Goal: Task Accomplishment & Management: Complete application form

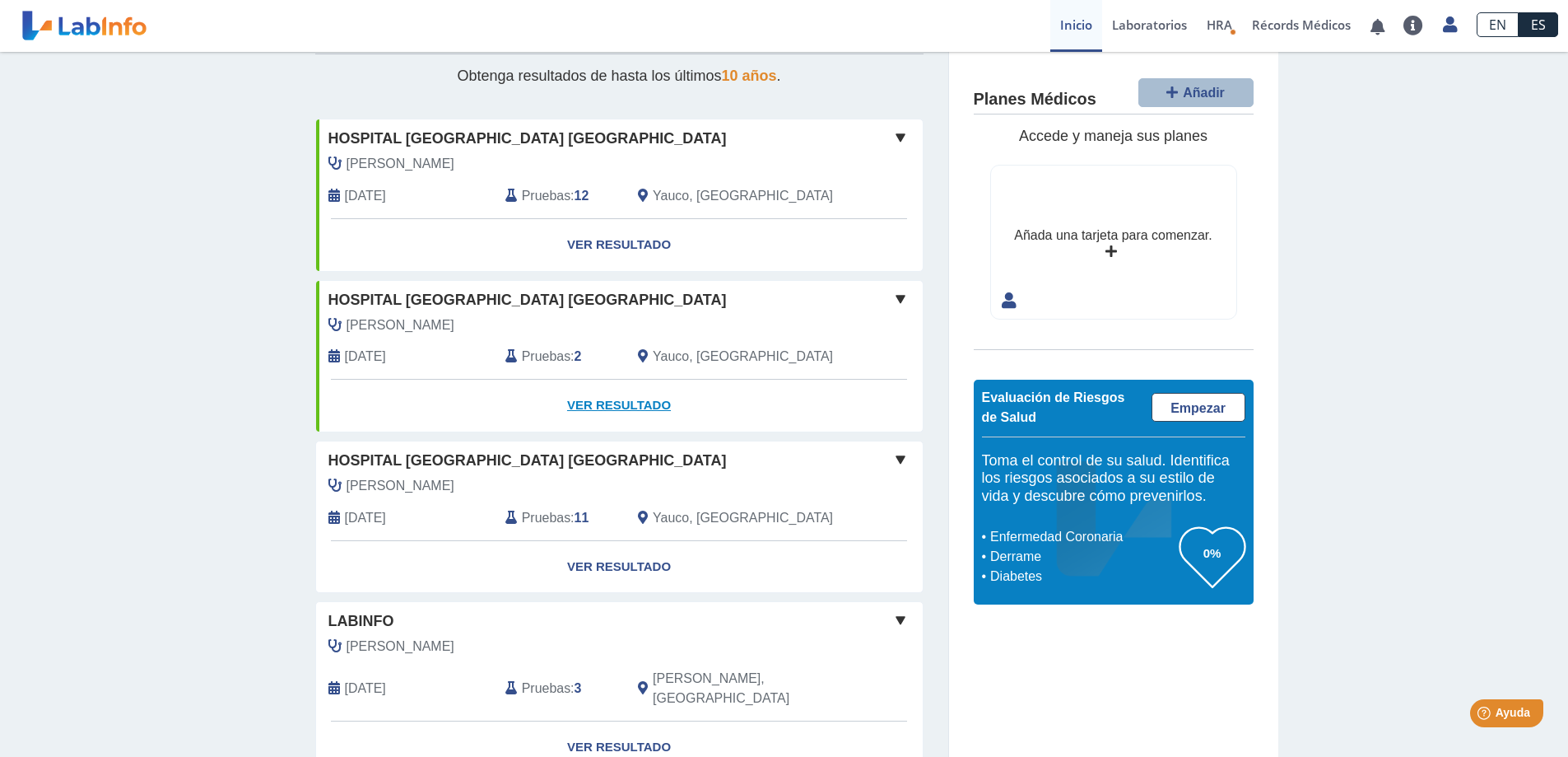
scroll to position [115, 0]
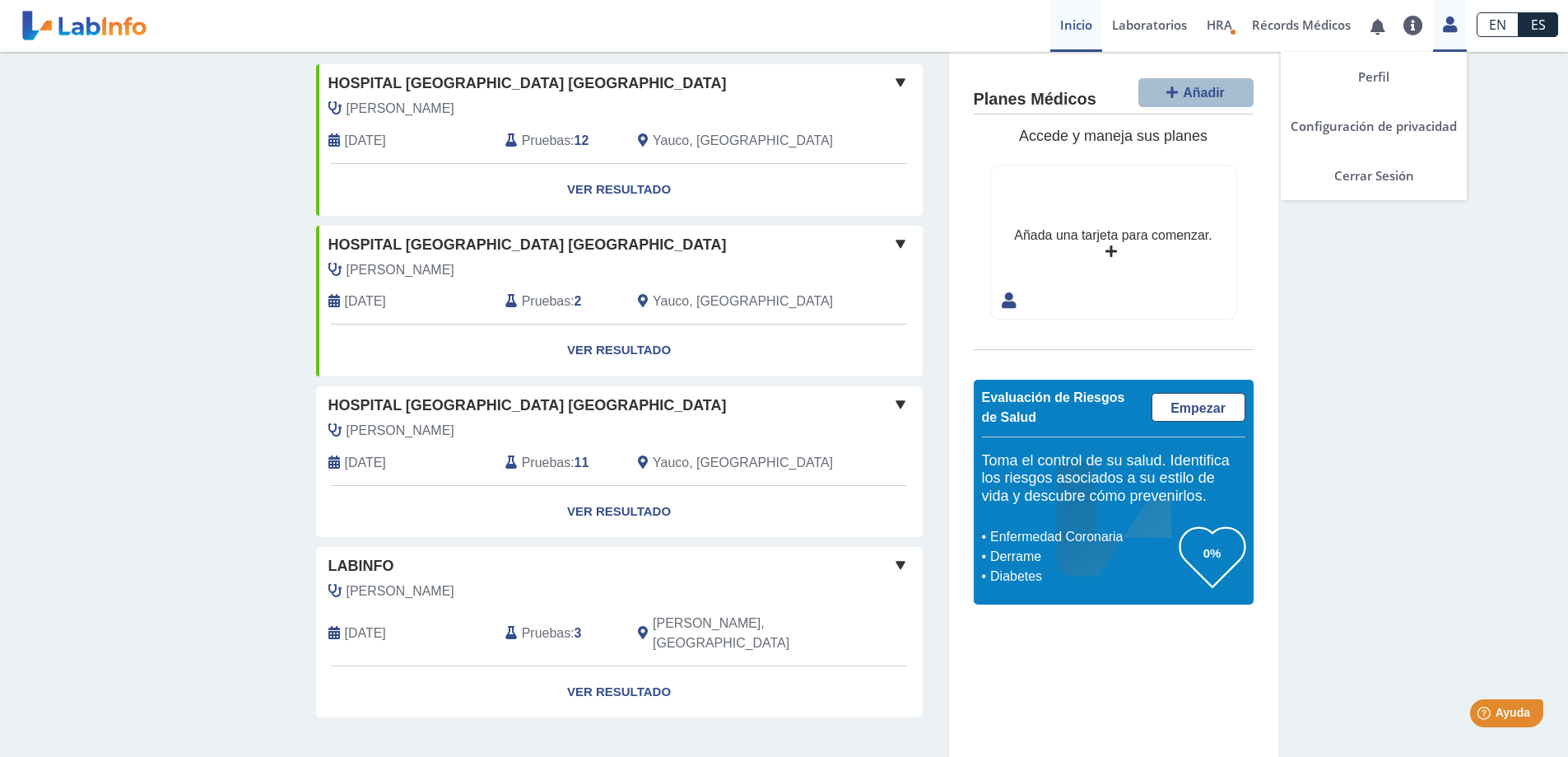
click at [1451, 24] on icon at bounding box center [1449, 24] width 14 height 13
click at [1383, 182] on link "Cerrar Sesión" at bounding box center [1373, 175] width 186 height 49
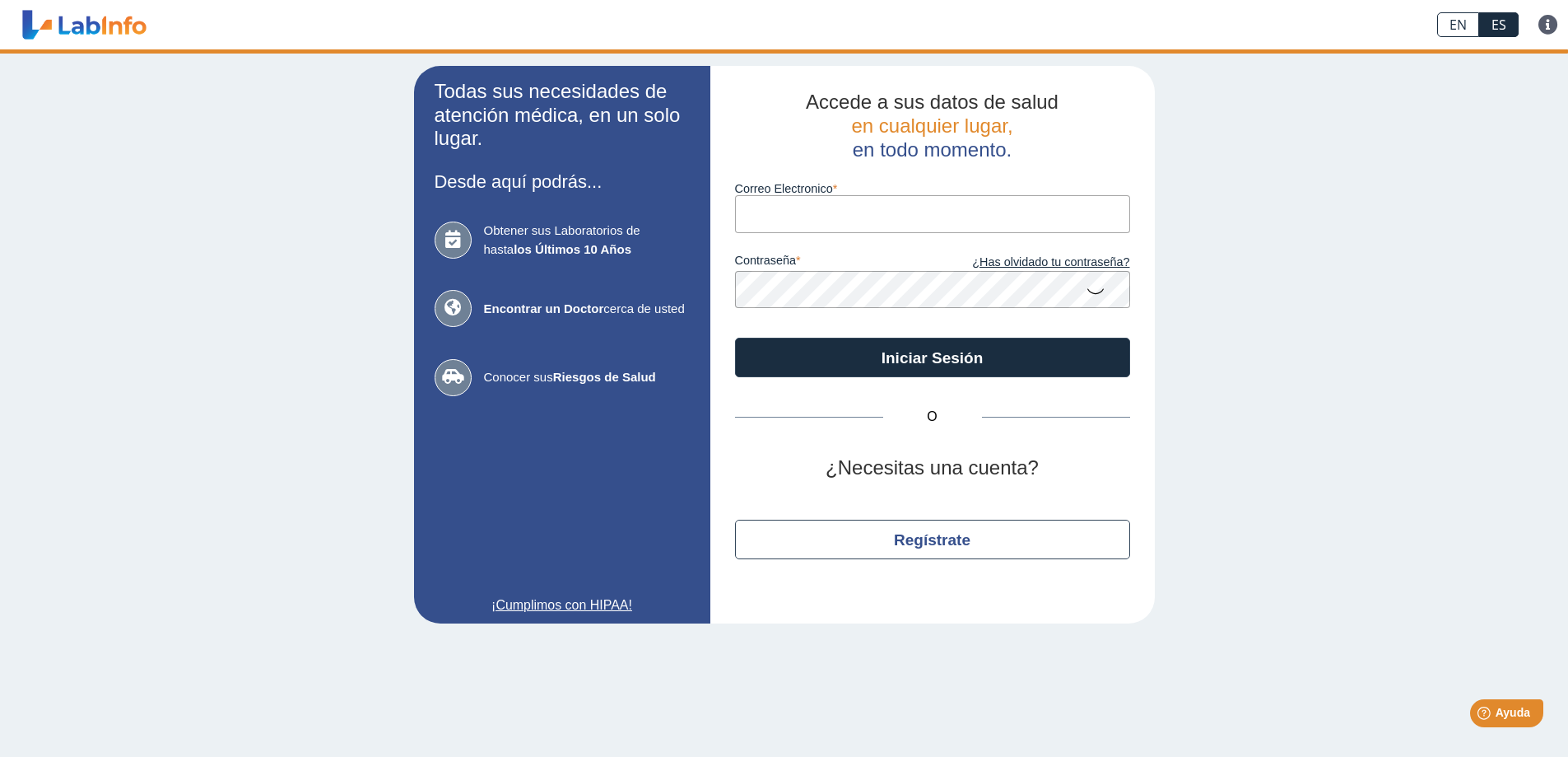
type input "[EMAIL_ADDRESS][DOMAIN_NAME]"
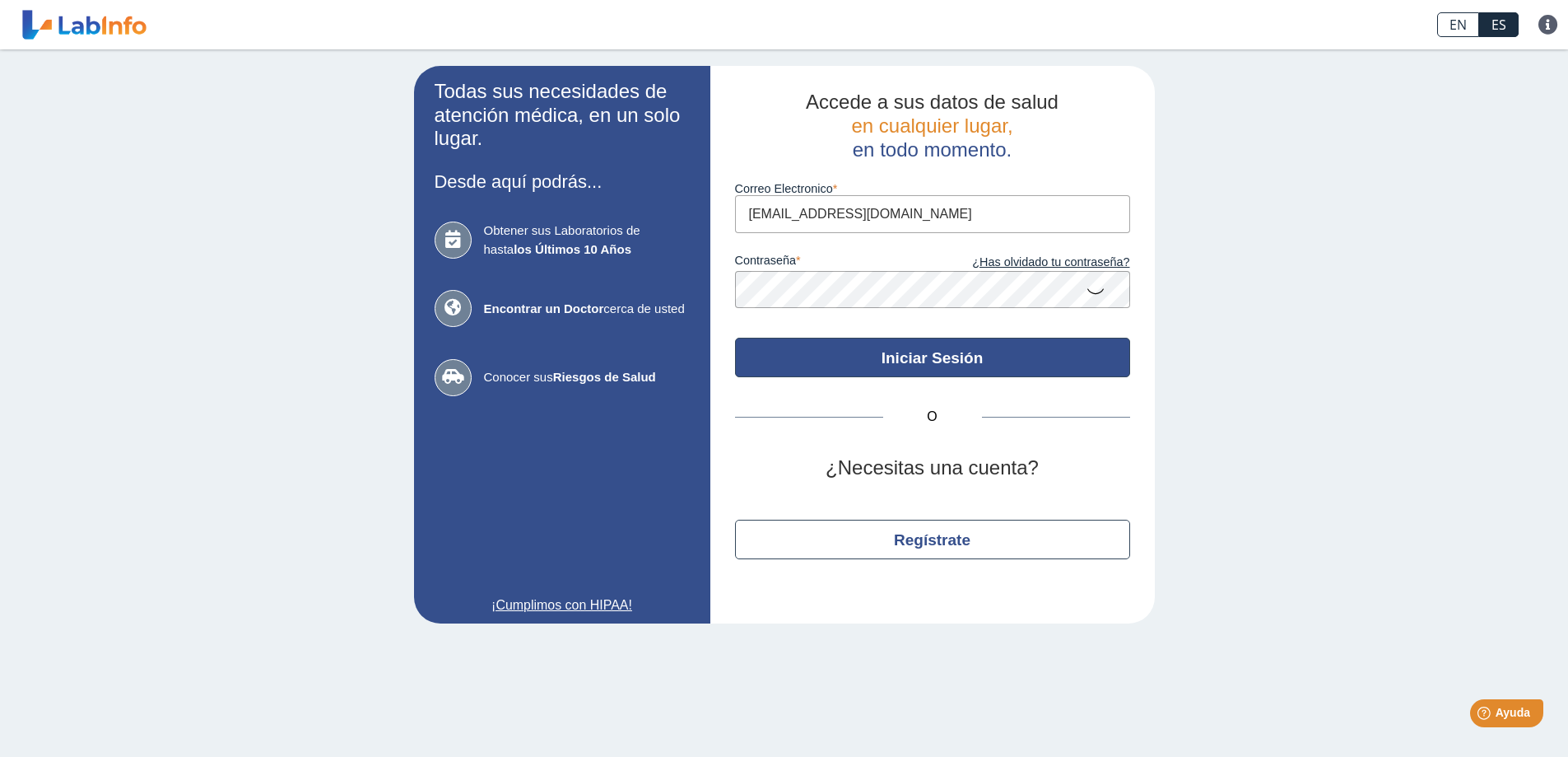
click at [917, 361] on button "Iniciar Sesión" at bounding box center [933, 357] width 395 height 40
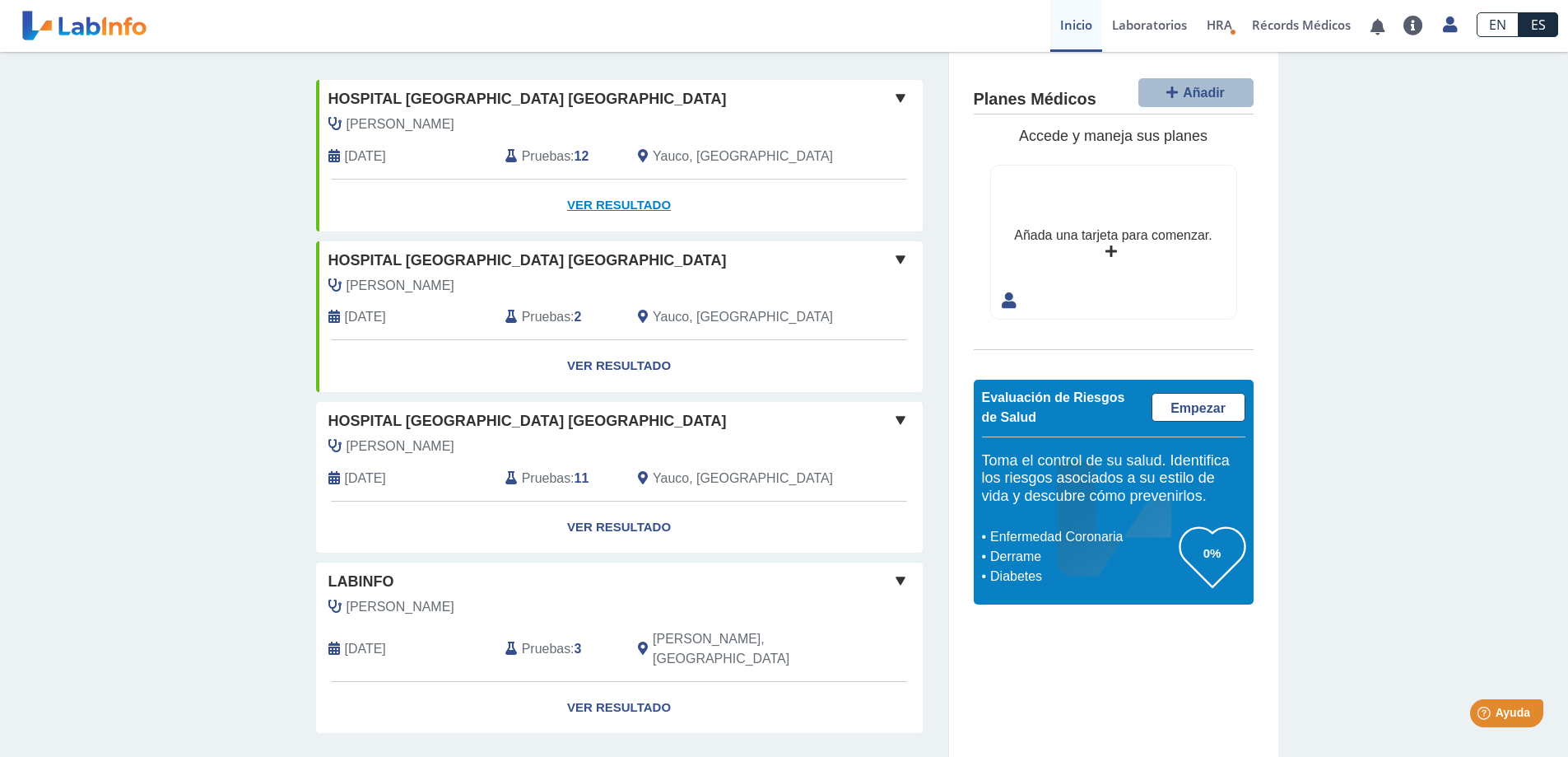
scroll to position [115, 0]
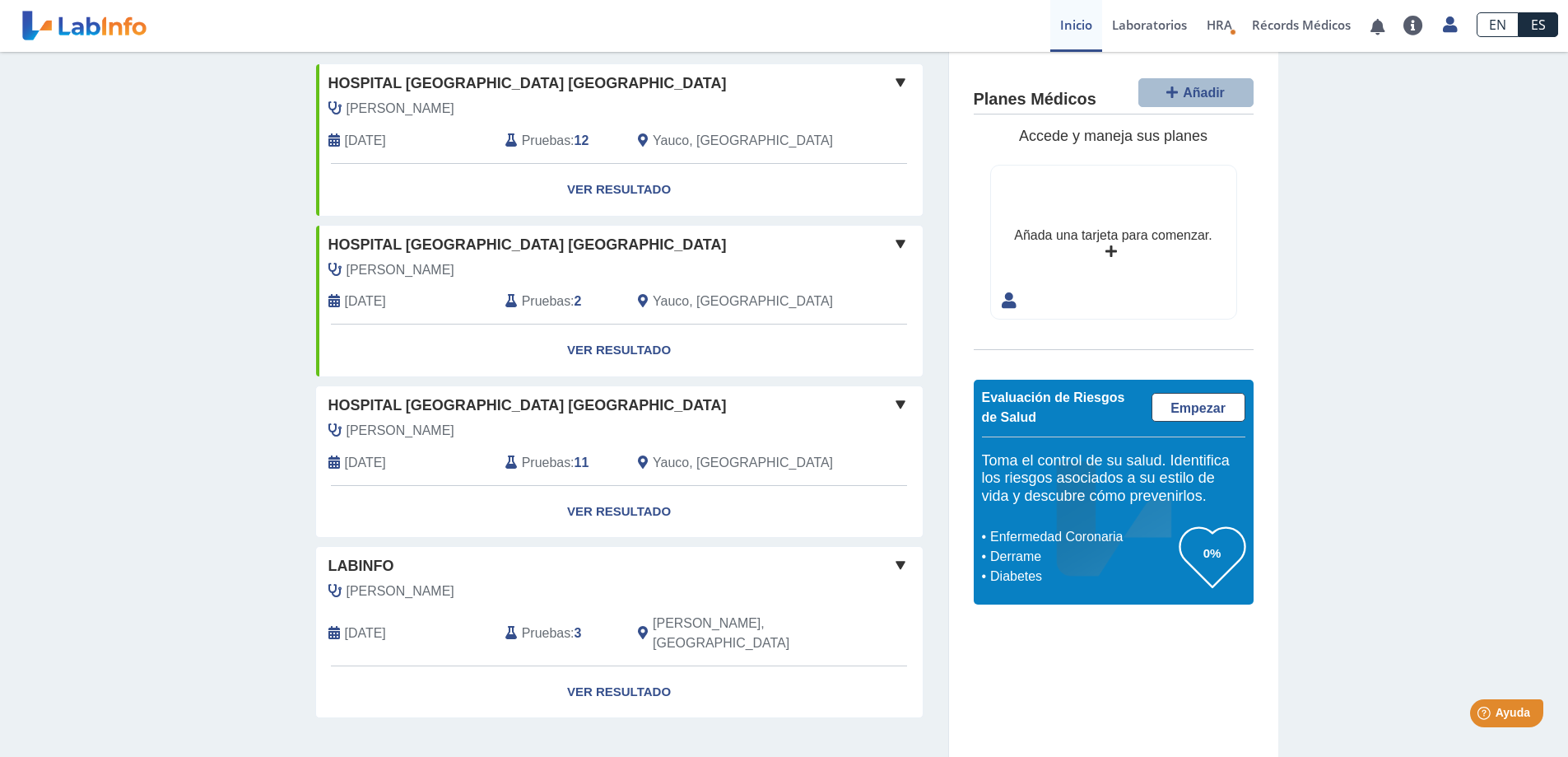
click at [455, 592] on span "[PERSON_NAME]" at bounding box center [401, 592] width 108 height 20
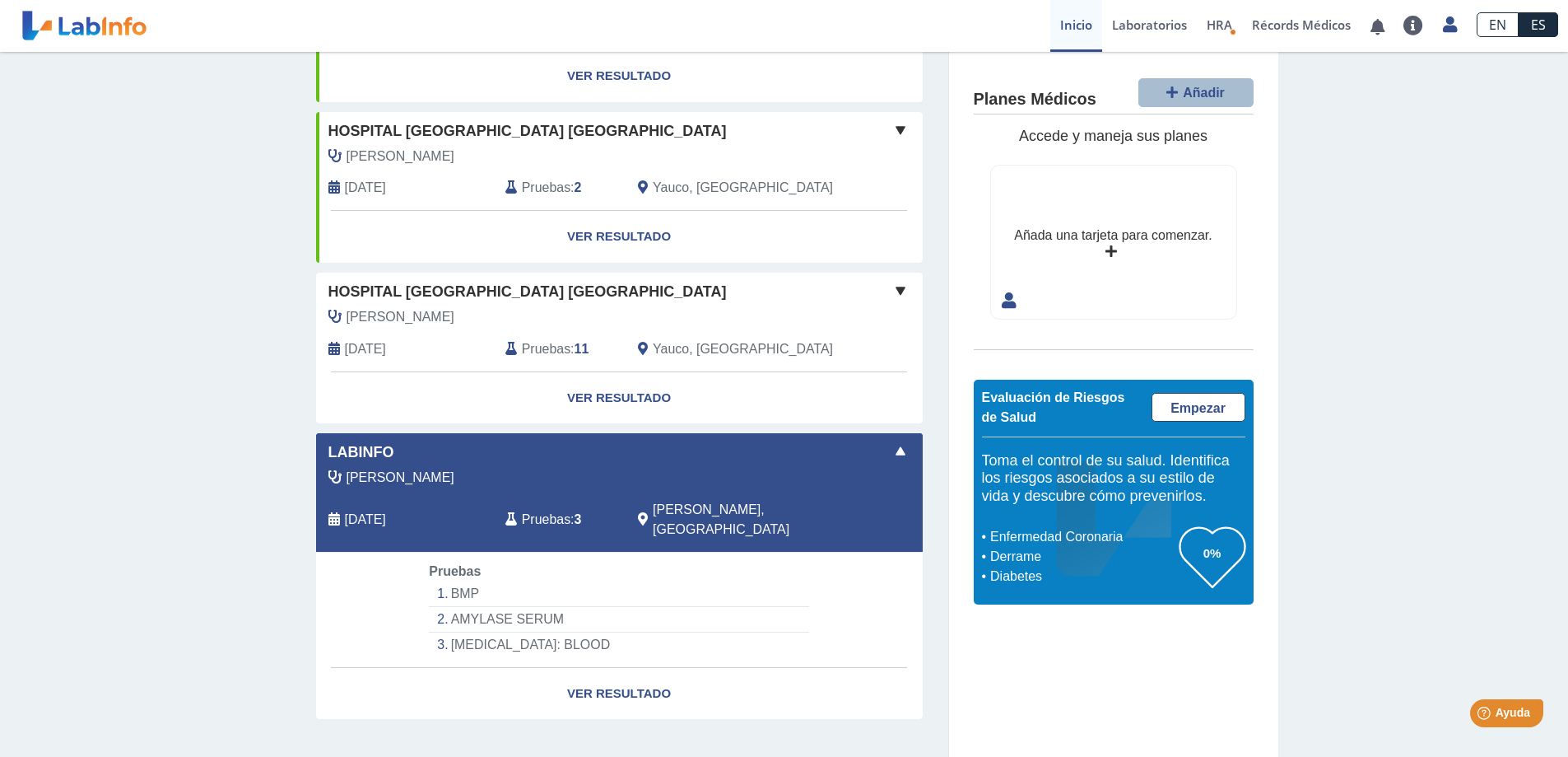
scroll to position [230, 0]
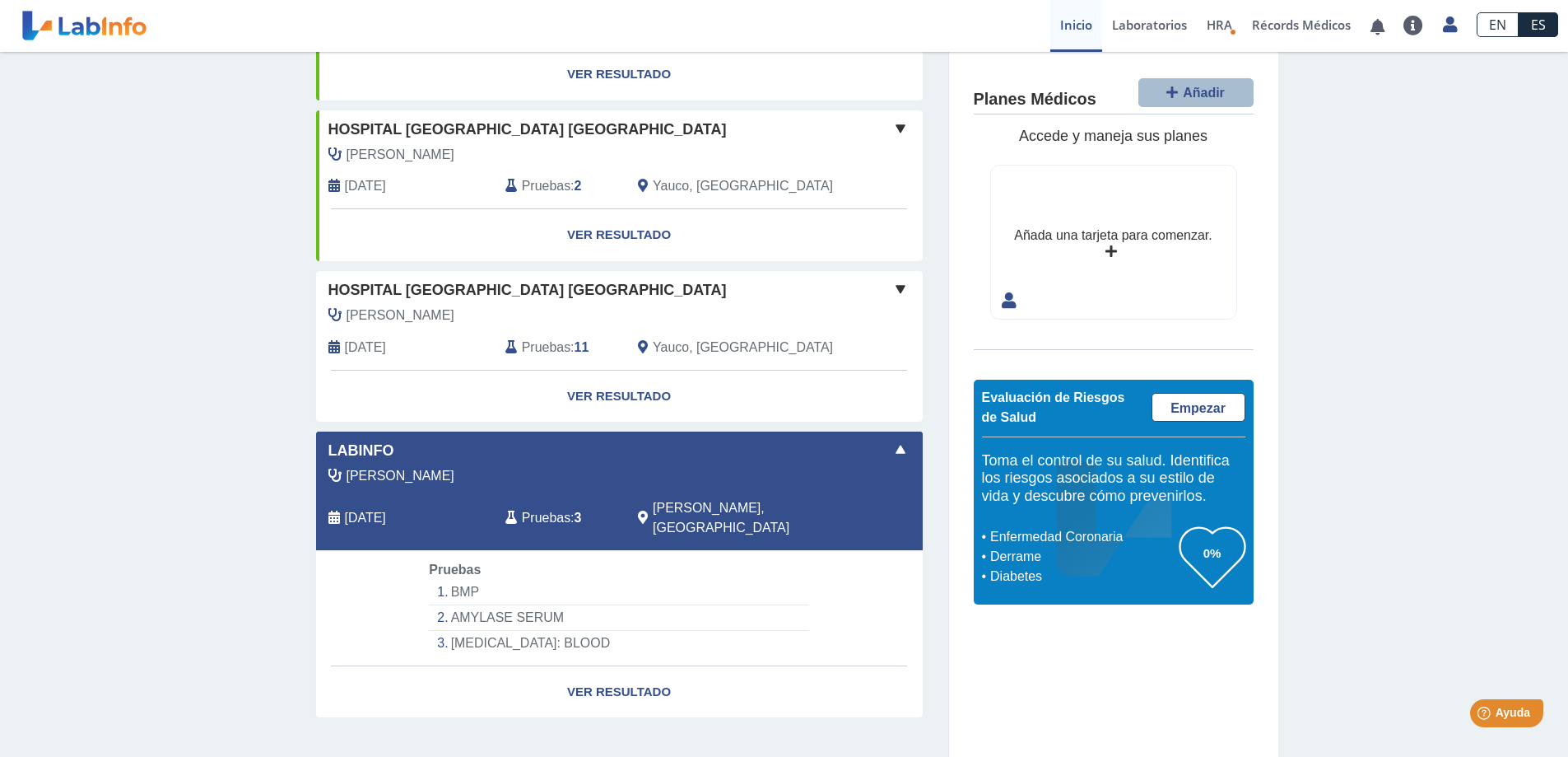
click at [412, 475] on span "[PERSON_NAME]" at bounding box center [401, 476] width 108 height 20
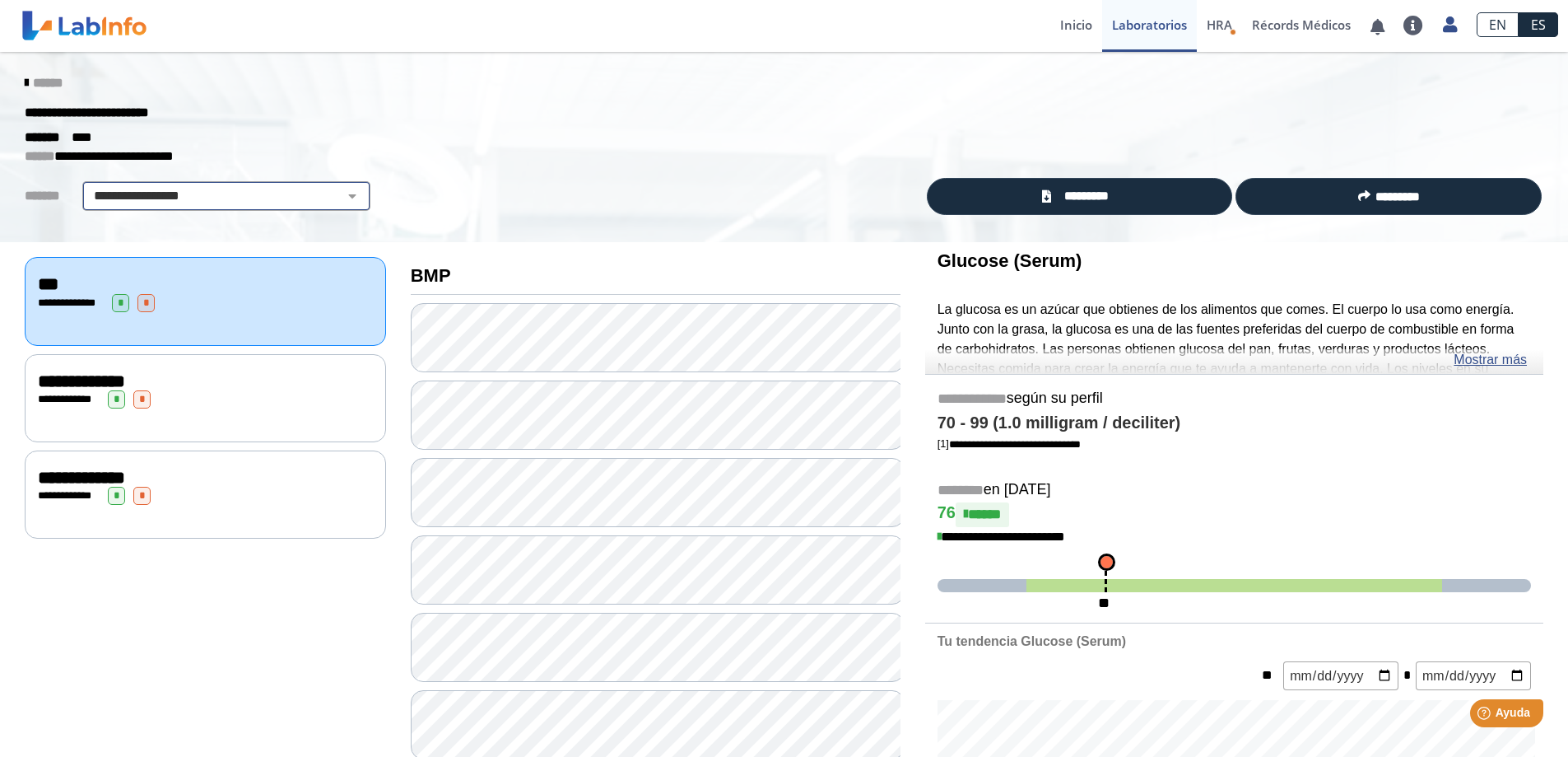
click at [338, 197] on select "**********" at bounding box center [226, 196] width 279 height 20
click at [474, 219] on div "**********" at bounding box center [784, 147] width 1568 height 191
click at [1219, 24] on span "HRA" at bounding box center [1219, 24] width 25 height 16
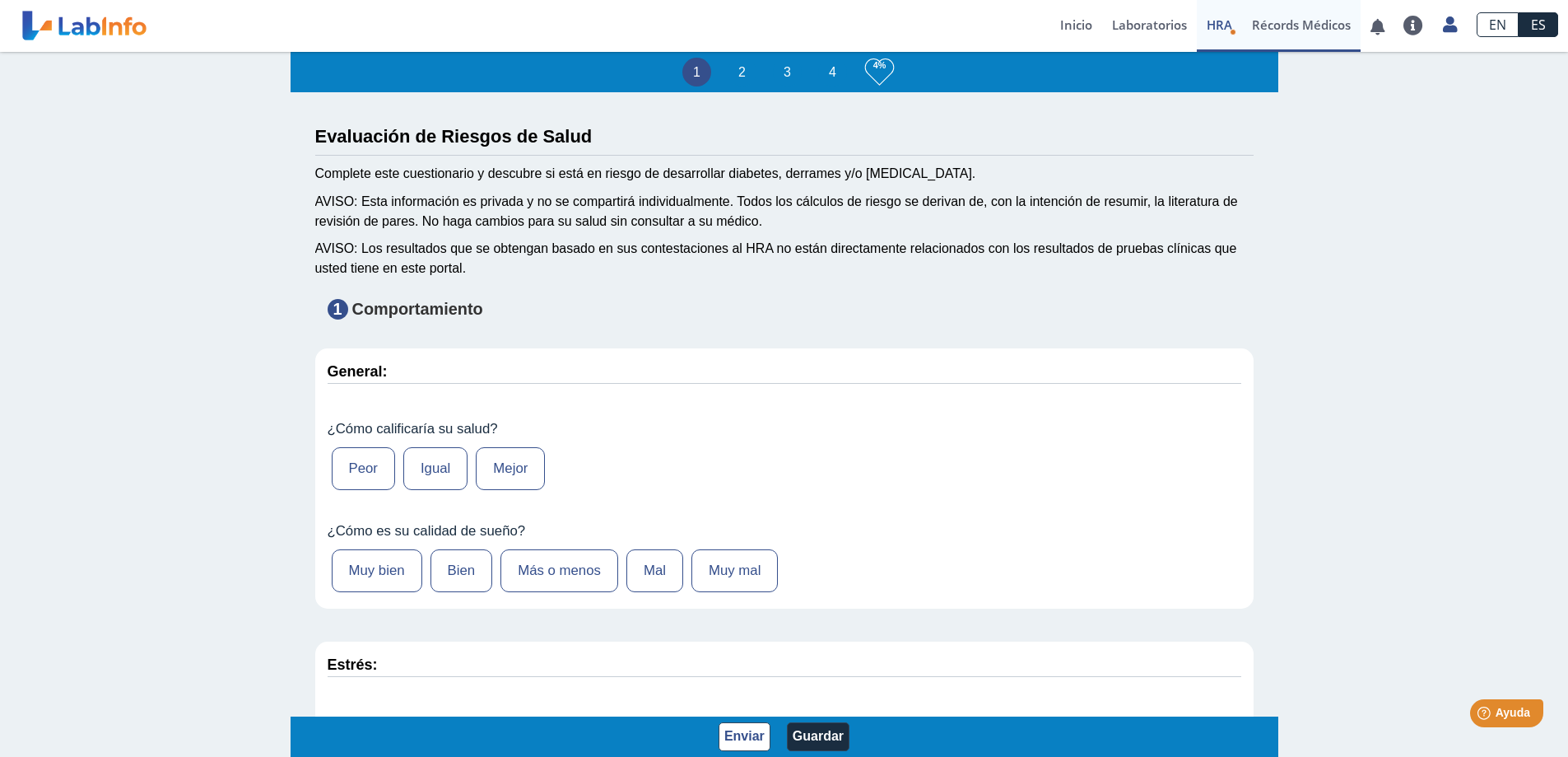
click at [1282, 26] on link "Récords Médicos" at bounding box center [1301, 26] width 119 height 52
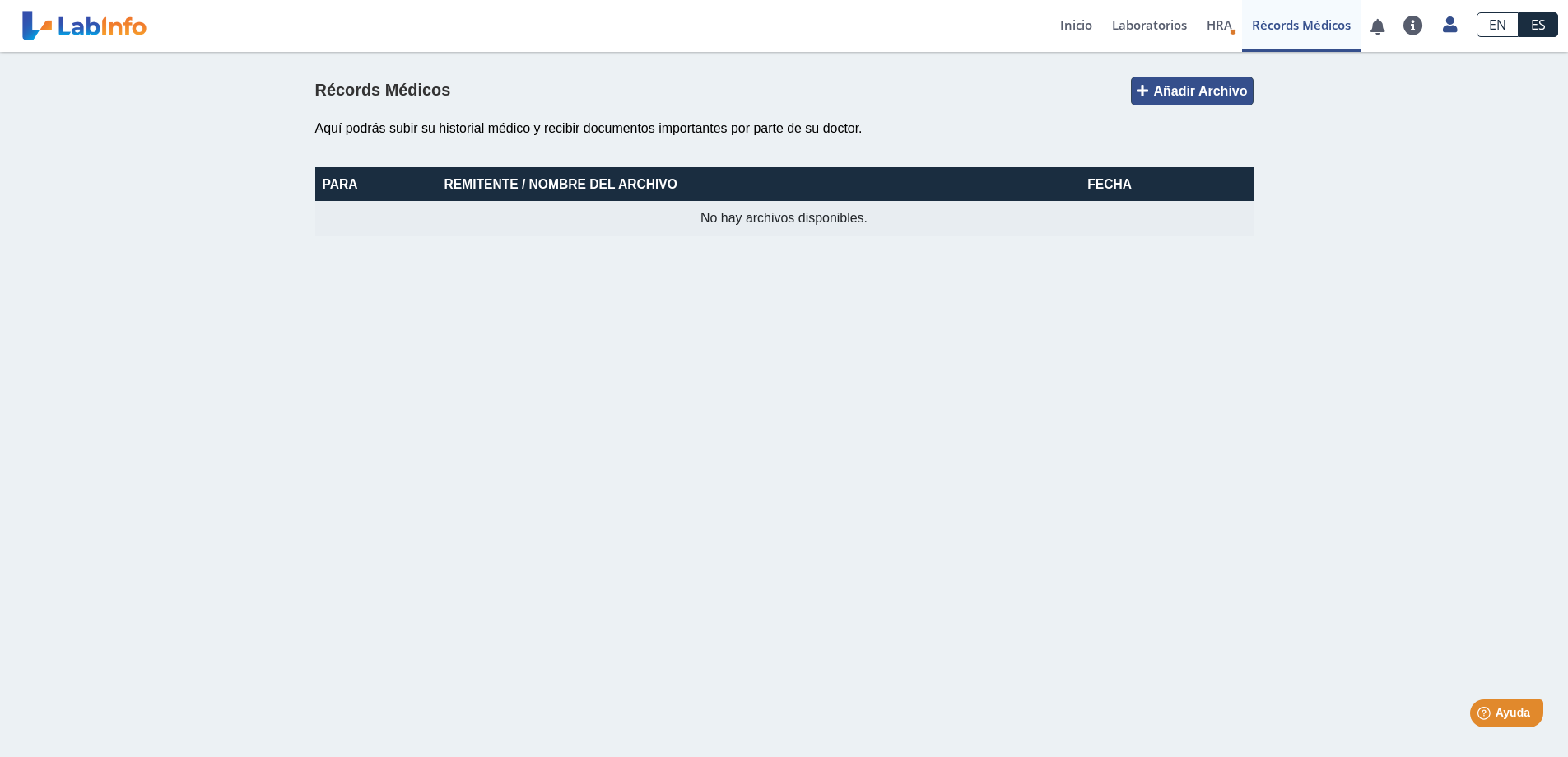
click at [1143, 89] on icon at bounding box center [1142, 90] width 12 height 13
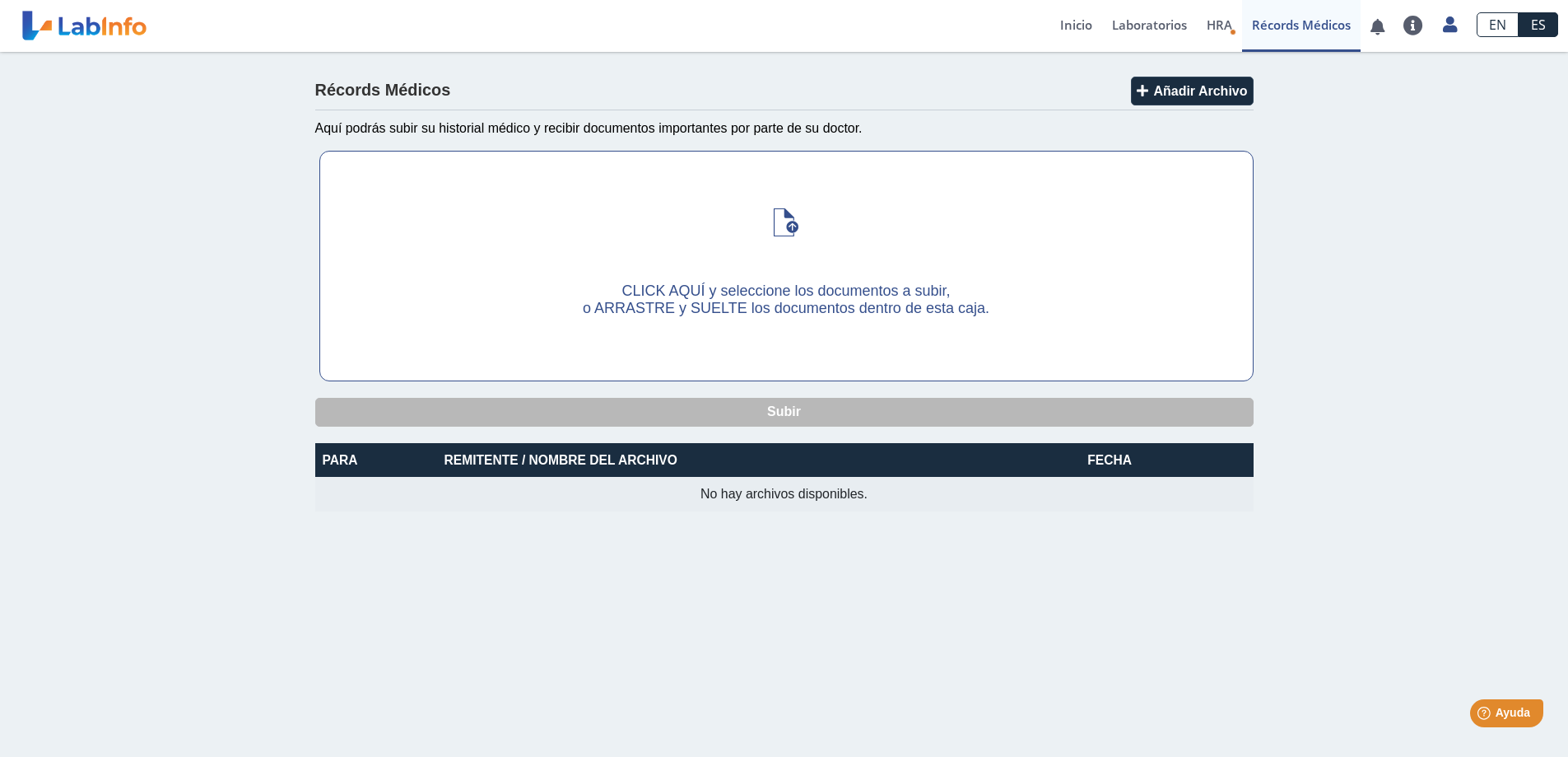
click at [791, 227] on span at bounding box center [785, 220] width 34 height 40
click at [0, 0] on input "CLICK AQUÍ y seleccione los documentos a subir, o ARRASTRE y SUELTE los documen…" at bounding box center [0, 0] width 0 height 0
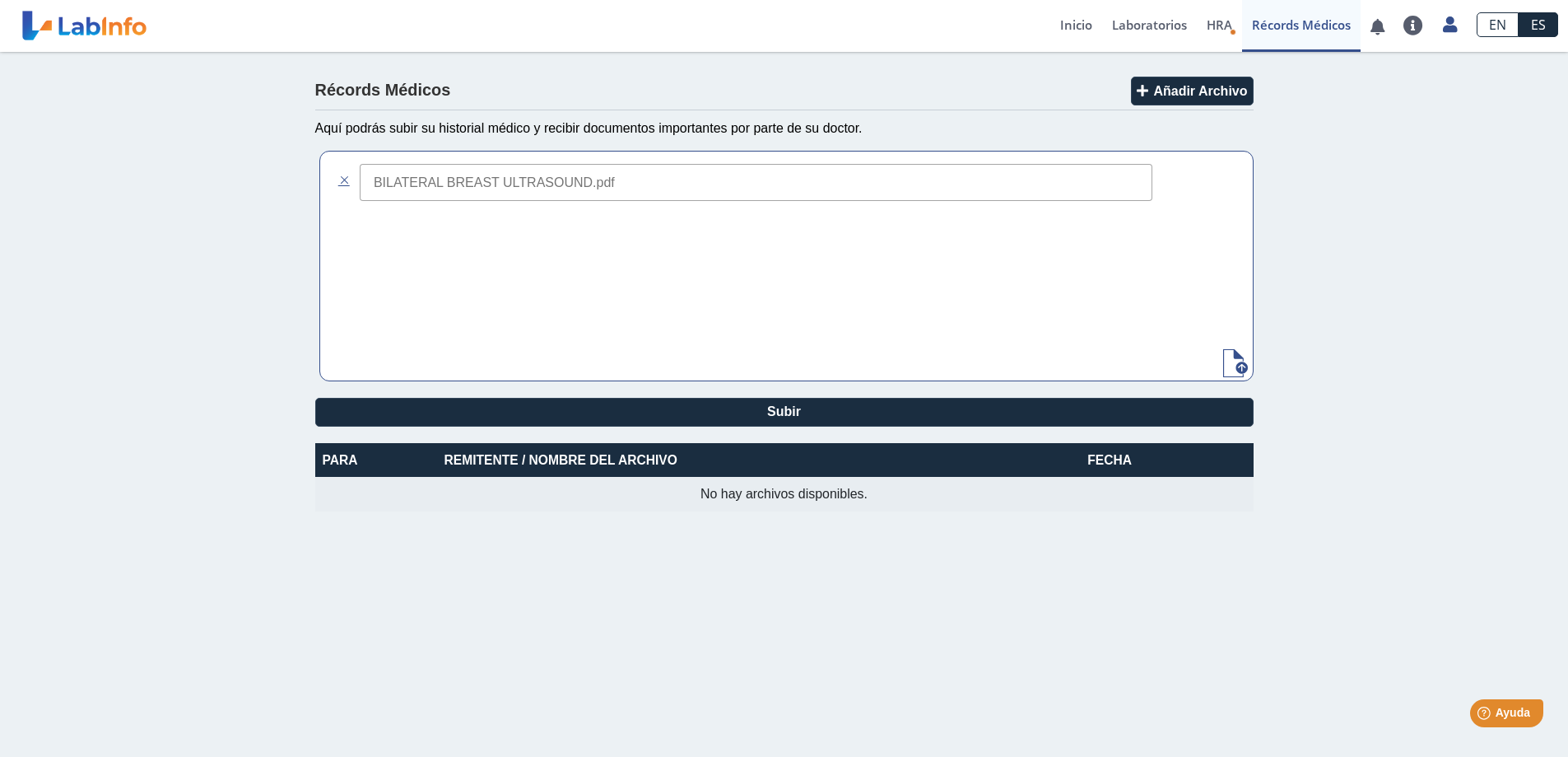
click at [1238, 366] on span at bounding box center [1235, 361] width 34 height 40
click at [0, 0] on input "file" at bounding box center [0, 0] width 0 height 0
click at [1236, 364] on span at bounding box center [1235, 361] width 34 height 40
click at [0, 0] on input "file" at bounding box center [0, 0] width 0 height 0
click at [846, 361] on label at bounding box center [786, 266] width 933 height 229
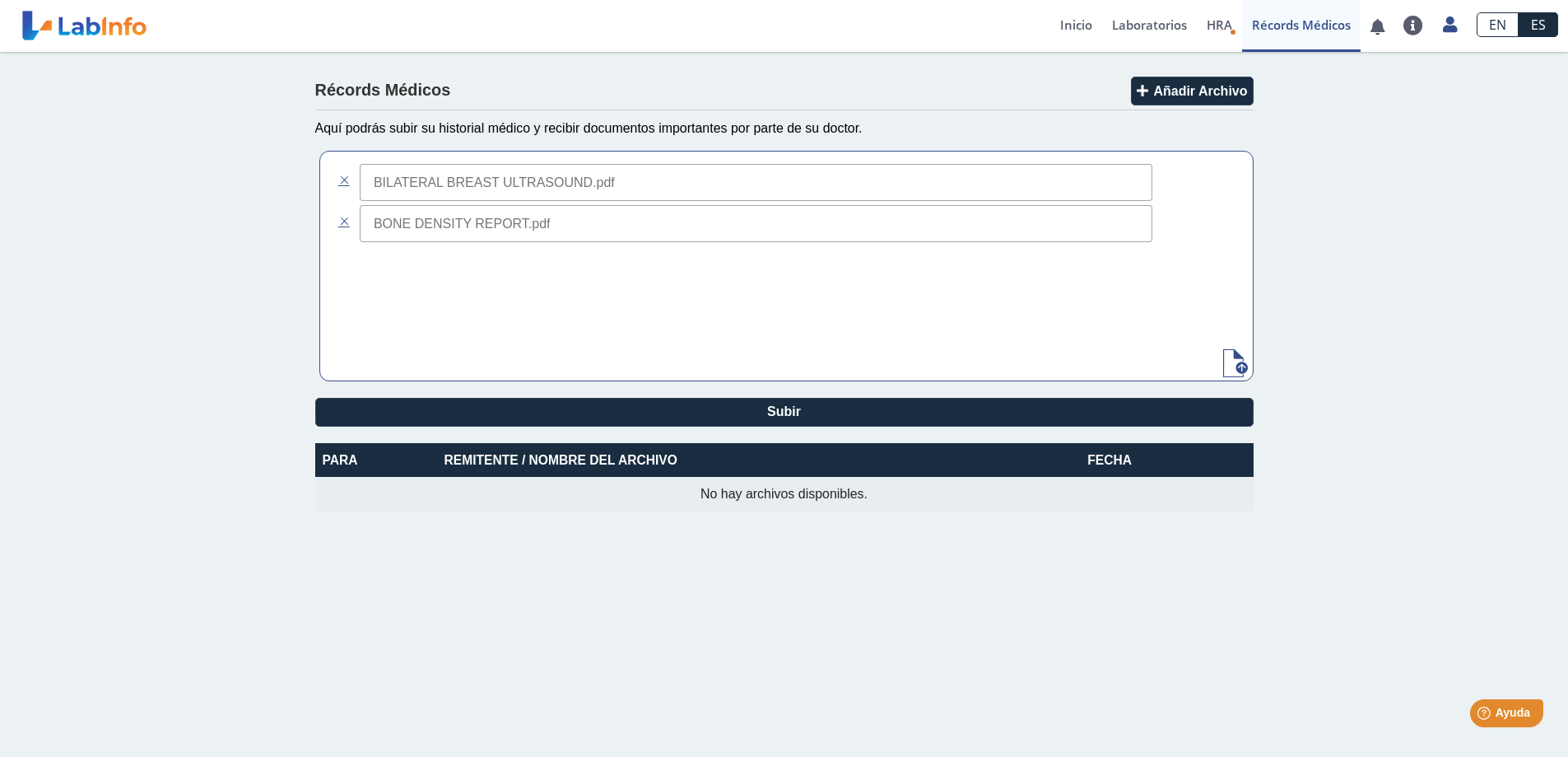
click at [0, 0] on input "file" at bounding box center [0, 0] width 0 height 0
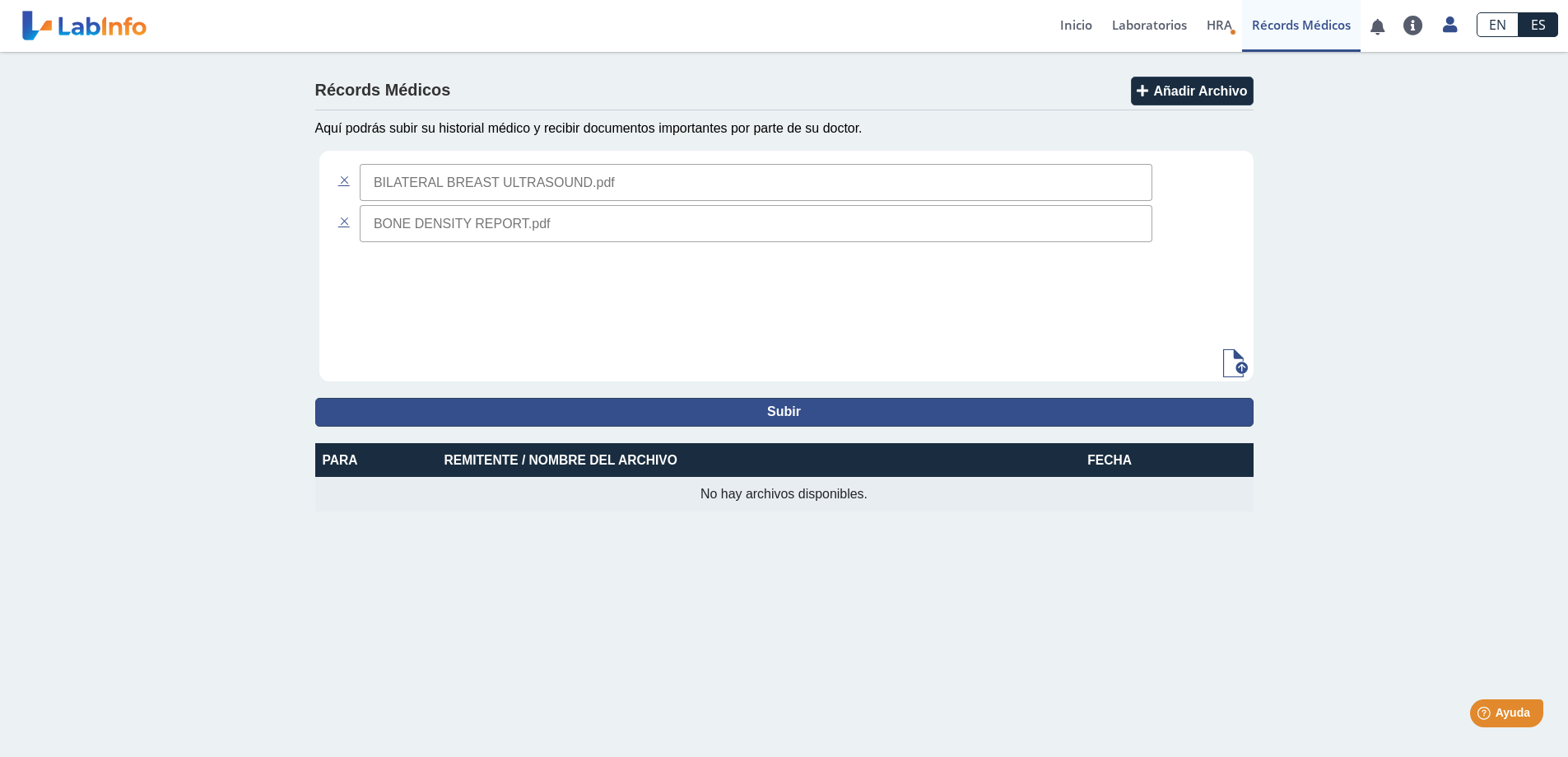
click at [778, 414] on button "Subir" at bounding box center [784, 412] width 938 height 29
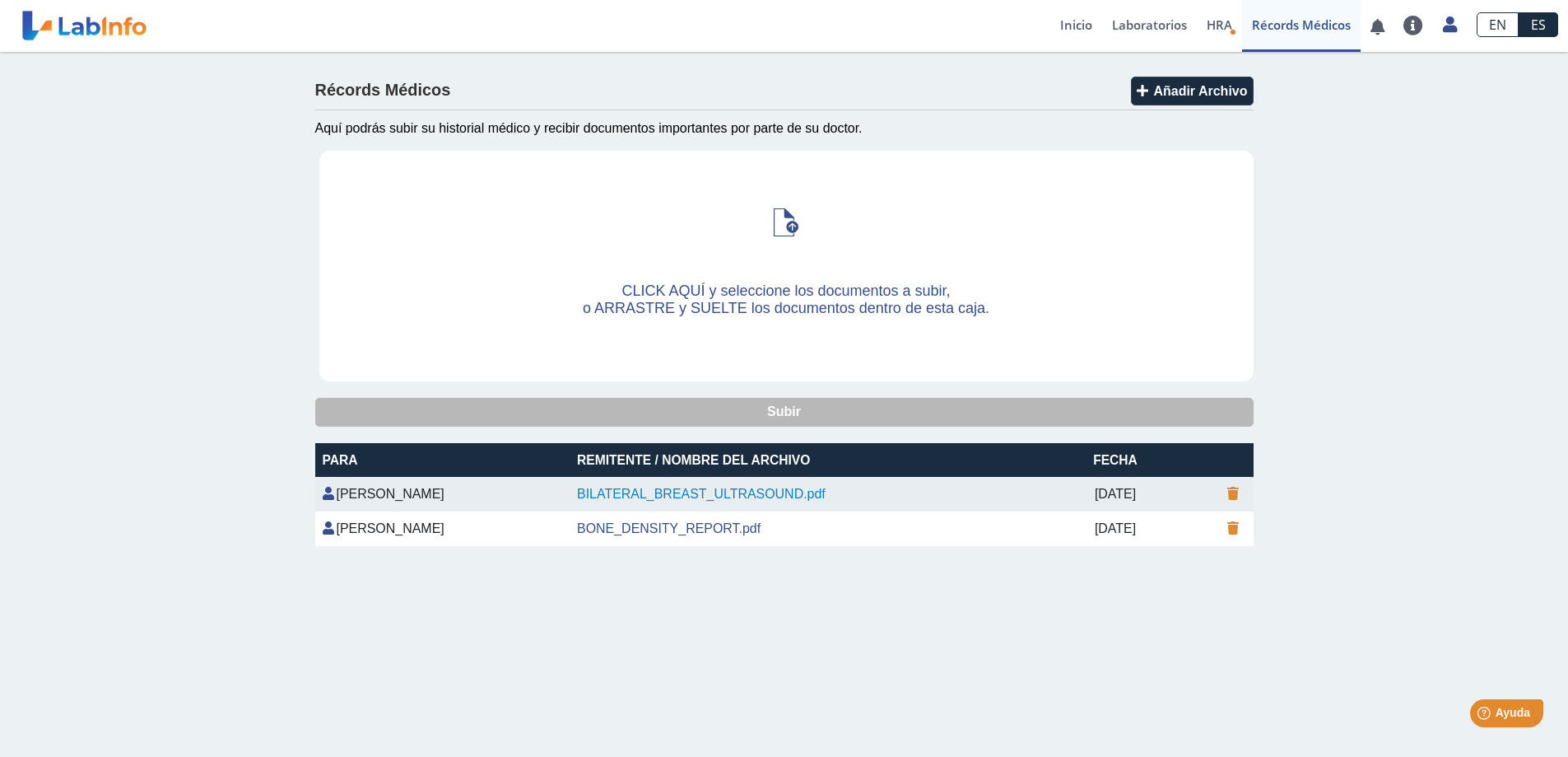
click at [673, 494] on link "BILATERAL_BREAST_ULTRASOUND.pdf" at bounding box center [701, 494] width 249 height 14
click at [629, 525] on link "BONE_DENSITY_REPORT.pdf" at bounding box center [669, 529] width 183 height 14
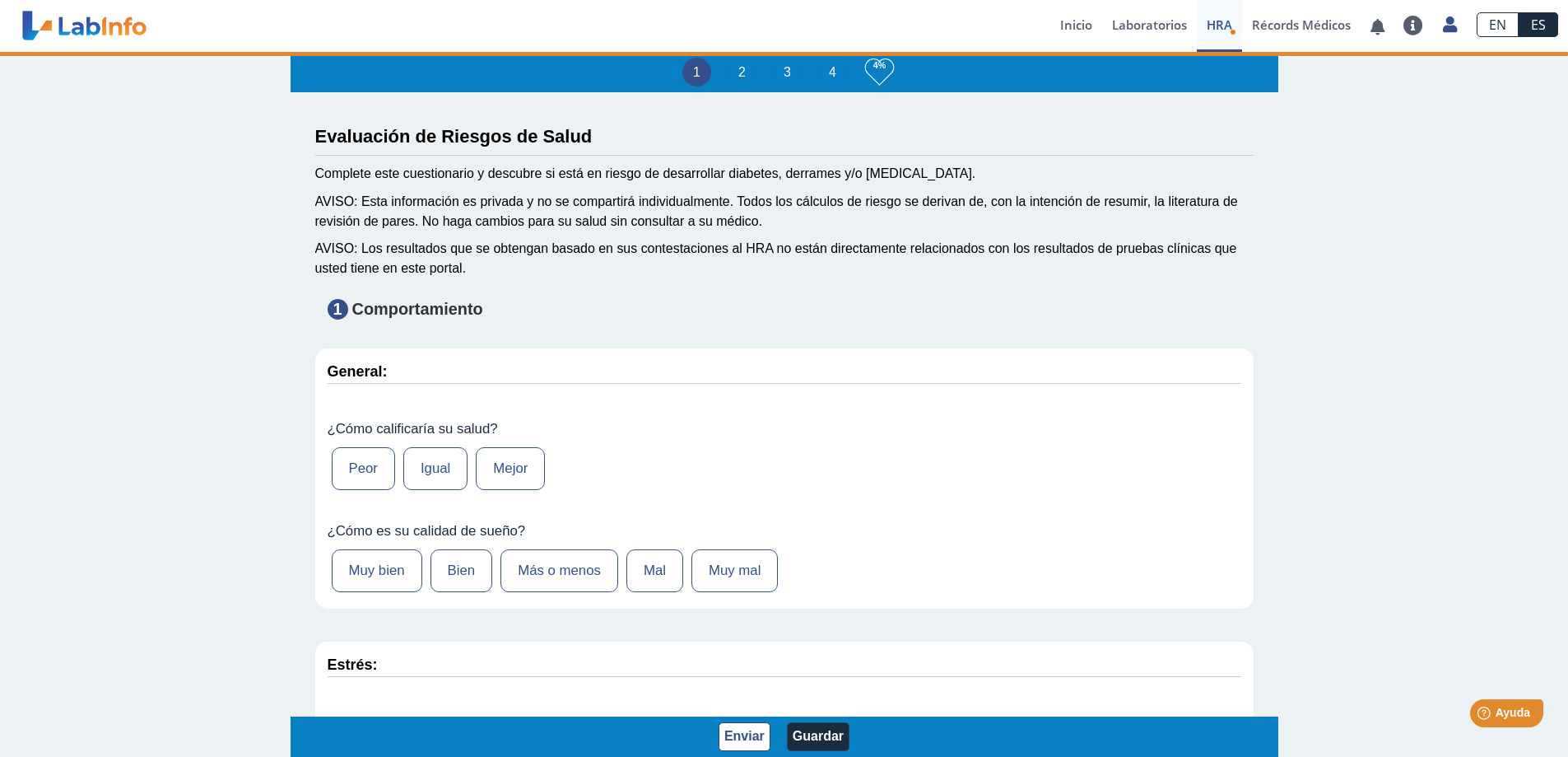
type input "[PERSON_NAME]"
type input "[DATE]"
select select
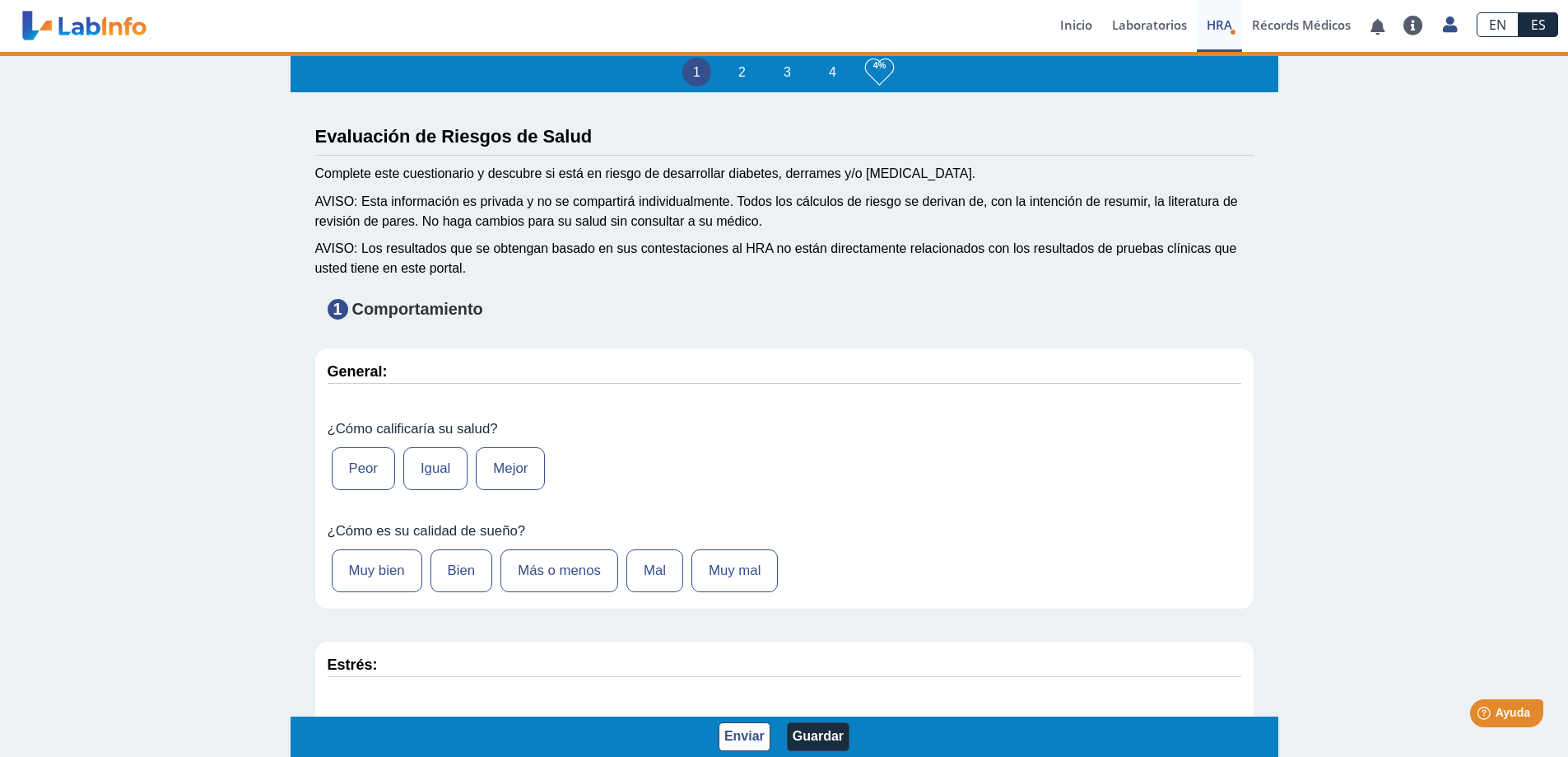
select select
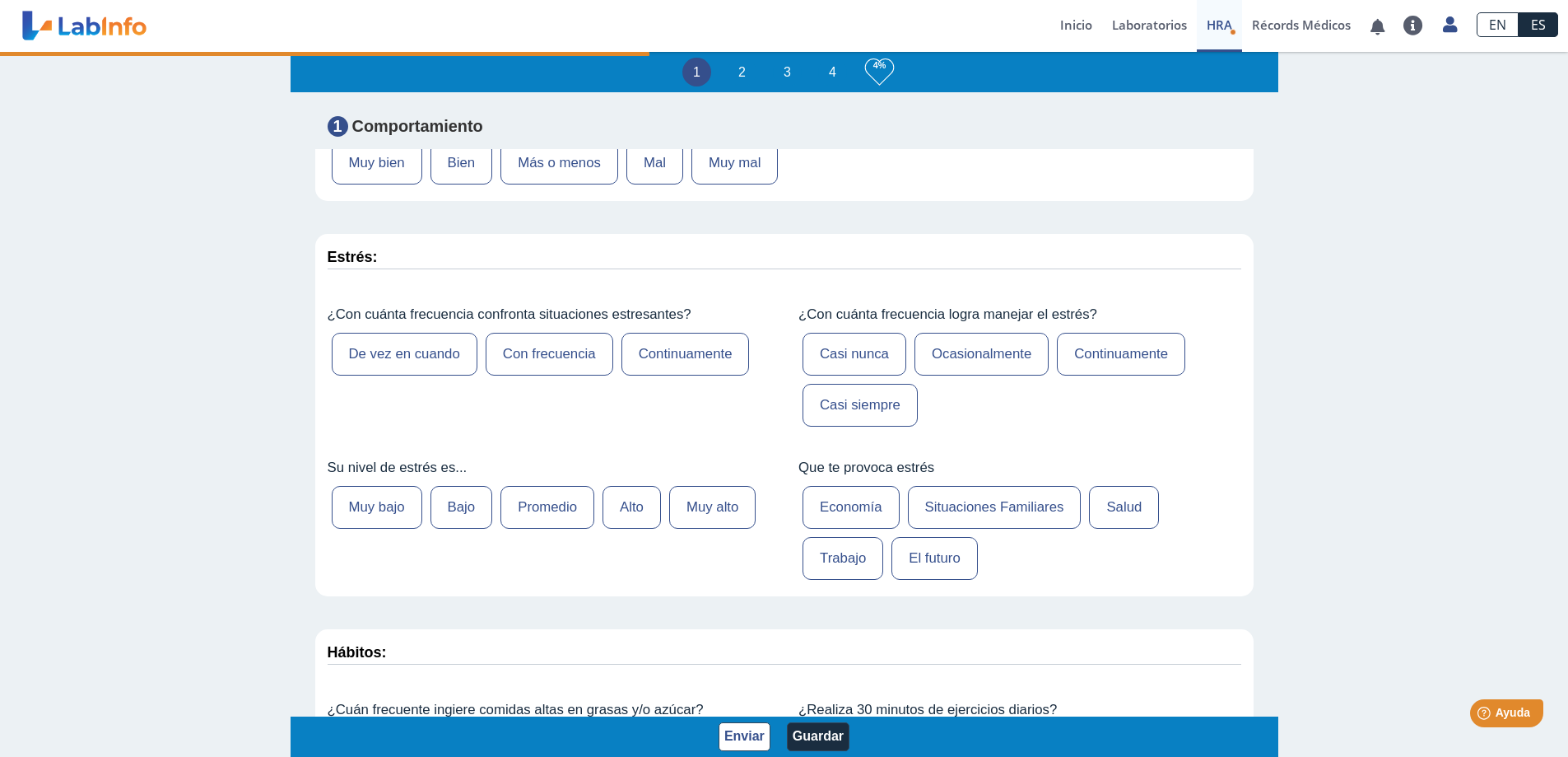
scroll to position [412, 0]
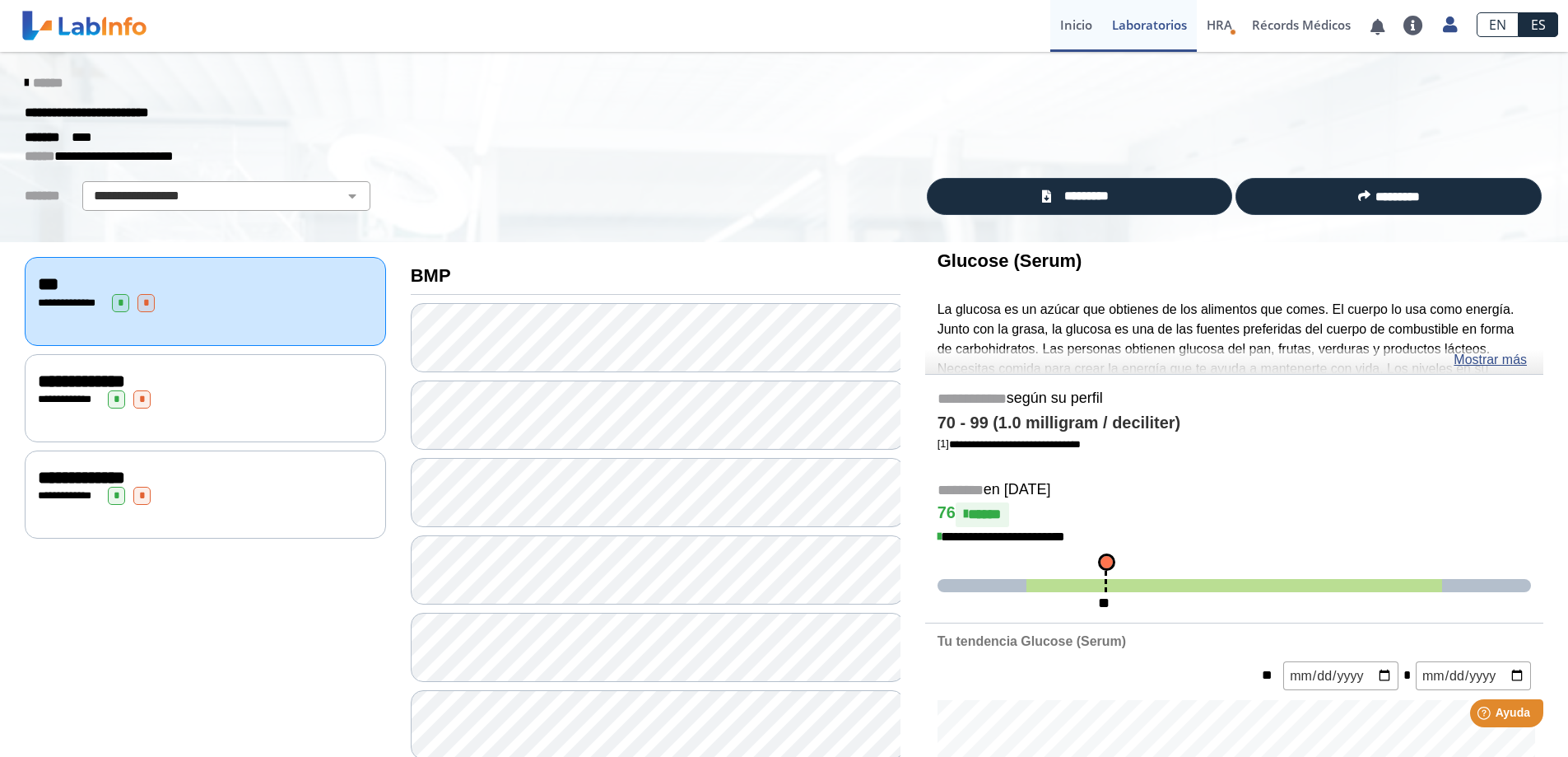
click at [1076, 24] on link "Inicio" at bounding box center [1076, 26] width 52 height 52
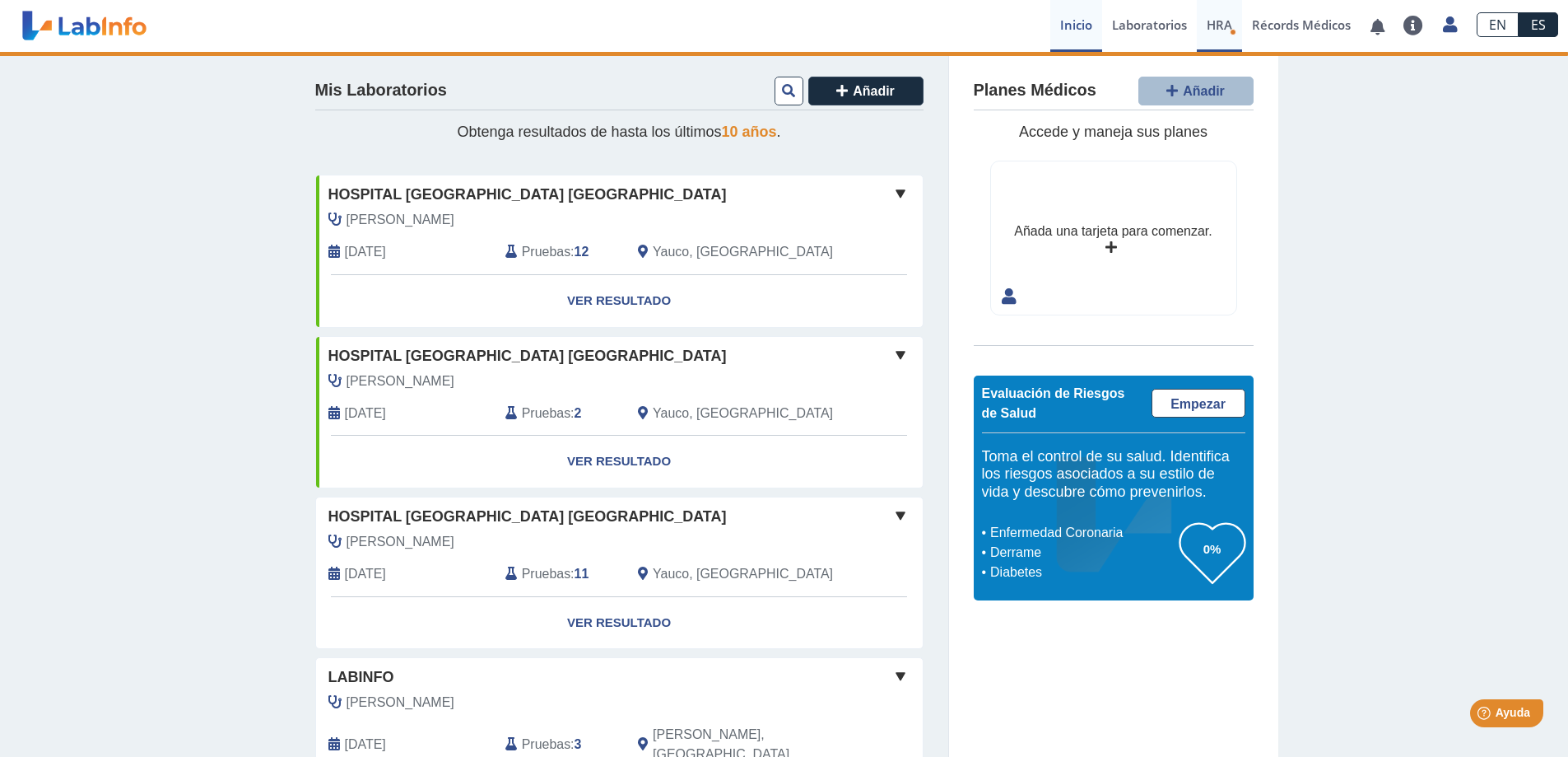
click at [1229, 26] on span "HRA" at bounding box center [1219, 24] width 25 height 16
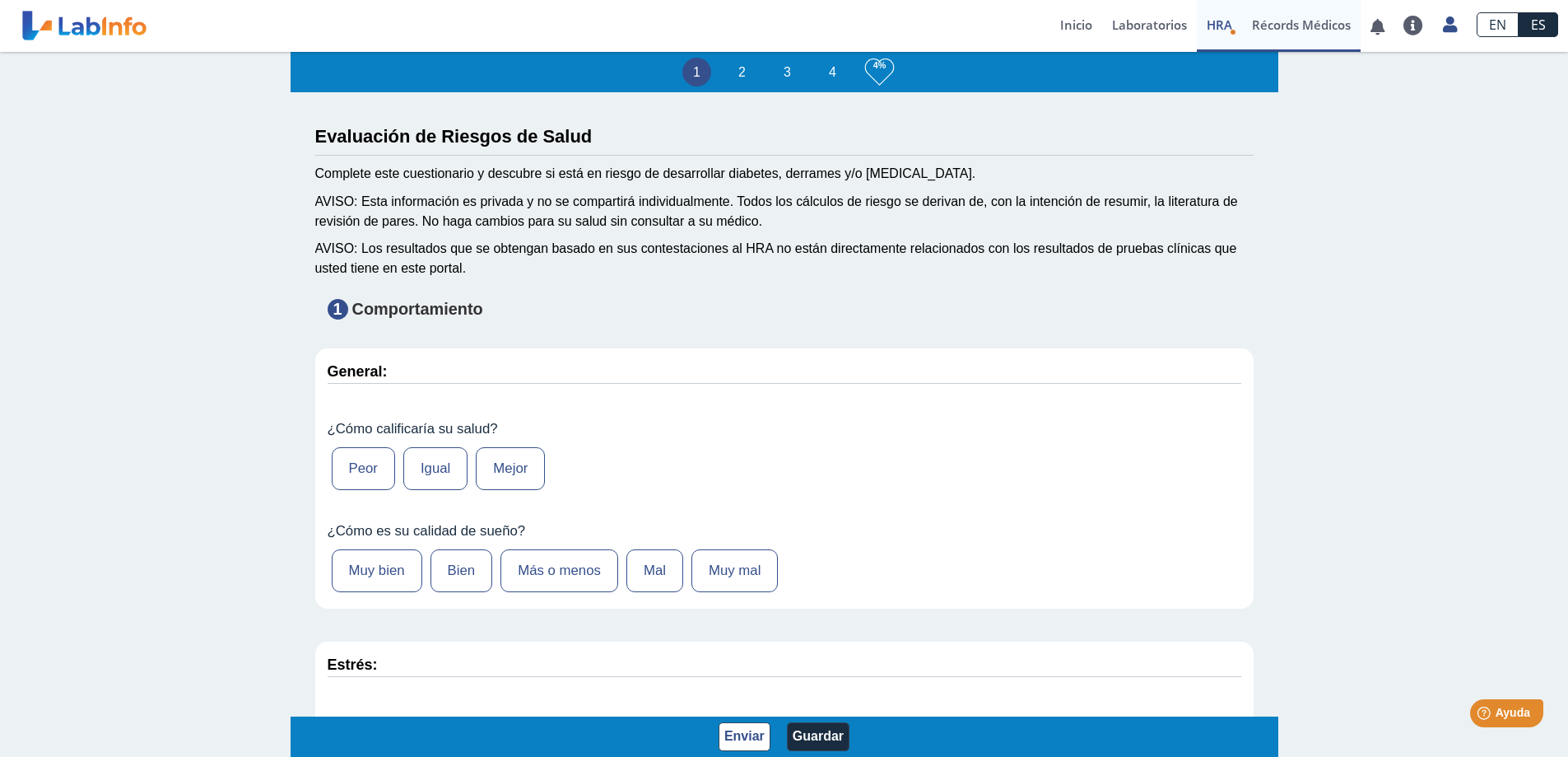
click at [1270, 30] on link "Récords Médicos" at bounding box center [1301, 26] width 119 height 52
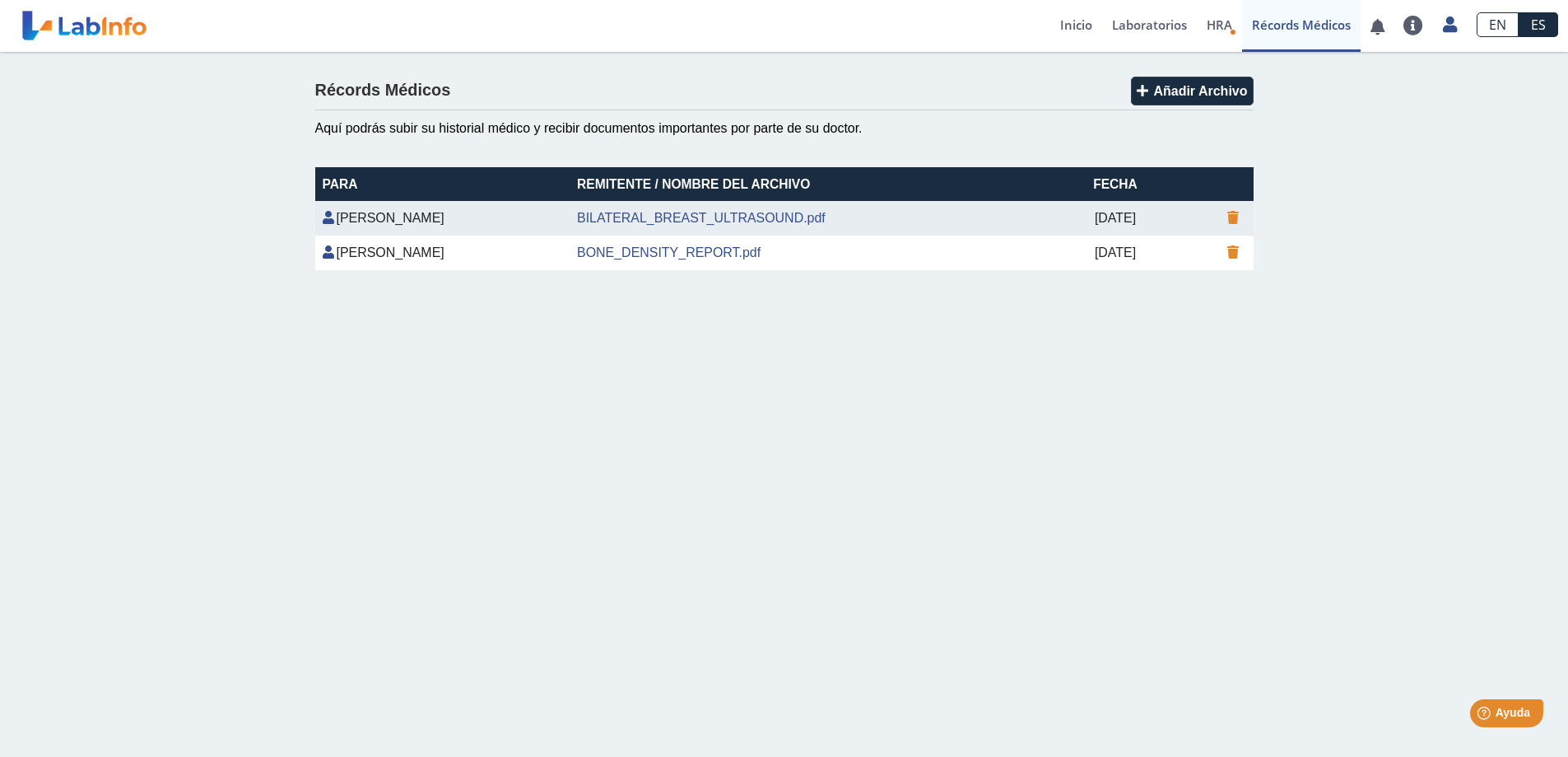
click at [1493, 166] on div "Récords Médicos Añadir Archivo Aquí podrás subir su historial médico y recibir …" at bounding box center [784, 174] width 1568 height 243
